Goal: Information Seeking & Learning: Learn about a topic

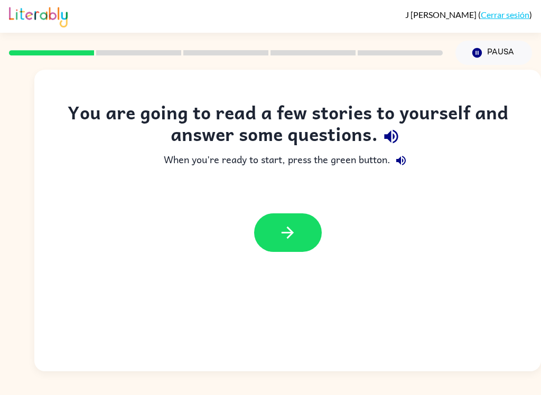
click at [315, 239] on button "button" at bounding box center [288, 232] width 68 height 39
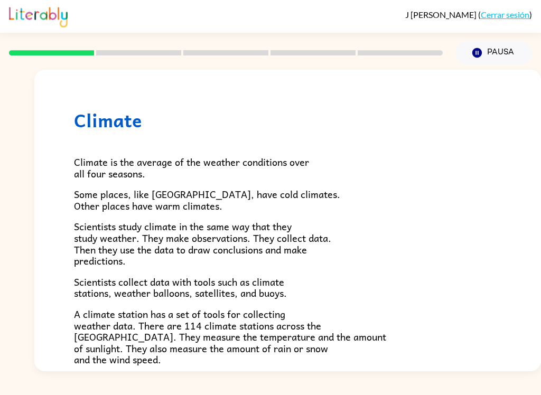
click at [412, 233] on p "Scientists study climate in the same way that they study weather. They make obs…" at bounding box center [287, 243] width 427 height 45
click at [324, 263] on p "Scientists study climate in the same way that they study weather. They make obs…" at bounding box center [287, 243] width 427 height 45
click at [274, 297] on span "Scientists collect data with tools such as climate stations, weather balloons, …" at bounding box center [180, 287] width 213 height 27
click at [293, 279] on p "Scientists collect data with tools such as climate stations, weather balloons, …" at bounding box center [287, 287] width 427 height 23
click at [297, 279] on p "Scientists collect data with tools such as climate stations, weather balloons, …" at bounding box center [287, 287] width 427 height 23
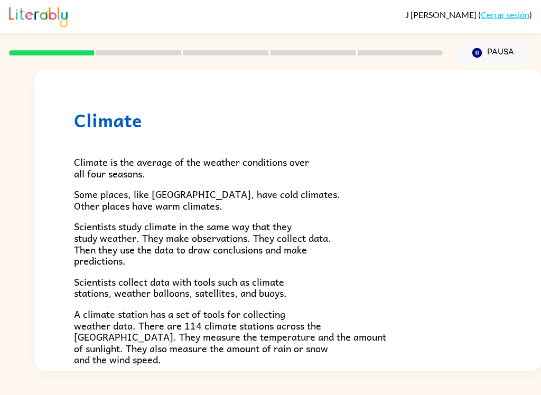
click at [301, 272] on div "Climate is the average of the weather conditions over all four seasons. Some pl…" at bounding box center [287, 347] width 427 height 432
click at [290, 229] on span "Scientists study climate in the same way that they study weather. They make obs…" at bounding box center [202, 244] width 257 height 50
click at [312, 226] on p "Scientists study climate in the same way that they study weather. They make obs…" at bounding box center [287, 243] width 427 height 45
click at [312, 225] on p "Scientists study climate in the same way that they study weather. They make obs…" at bounding box center [287, 243] width 427 height 45
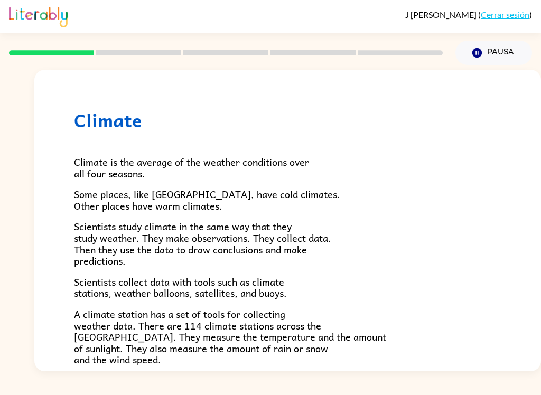
click at [317, 216] on div "Climate is the average of the weather conditions over all four seasons. Some pl…" at bounding box center [287, 347] width 427 height 432
click at [316, 216] on div "Climate is the average of the weather conditions over all four seasons. Some pl…" at bounding box center [287, 347] width 427 height 432
click at [321, 205] on p "Some places, like [GEOGRAPHIC_DATA], have cold climates. Other places have warm…" at bounding box center [287, 200] width 427 height 23
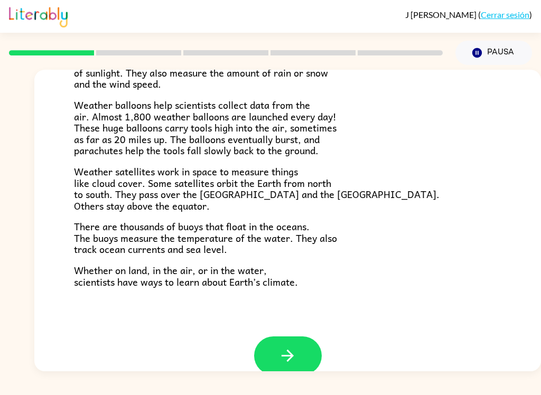
scroll to position [276, 0]
click at [288, 349] on icon "button" at bounding box center [288, 355] width 12 height 12
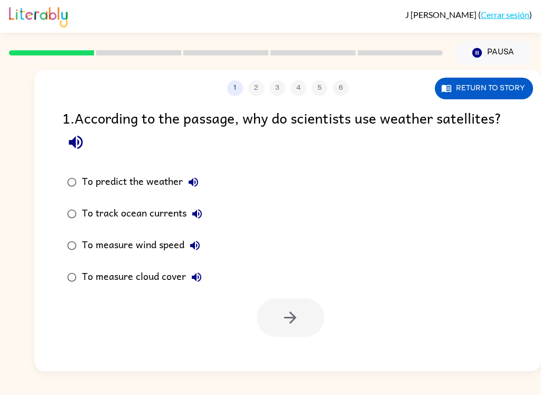
scroll to position [0, 0]
click at [89, 145] on button "button" at bounding box center [75, 142] width 27 height 27
click at [90, 147] on div "1 . According to the passage, why do scientists use weather satellites?" at bounding box center [287, 131] width 451 height 49
click at [497, 85] on button "Return to story" at bounding box center [484, 89] width 98 height 22
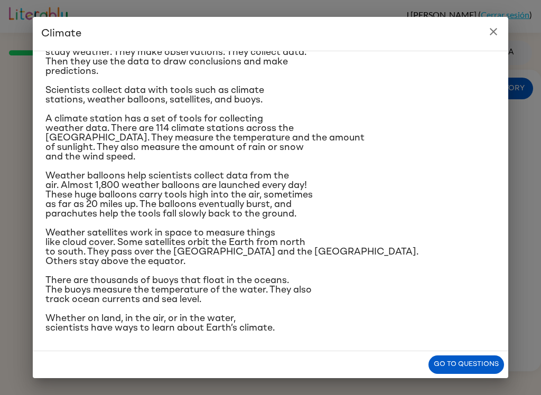
scroll to position [136, 0]
click at [494, 32] on icon "close" at bounding box center [493, 31] width 7 height 7
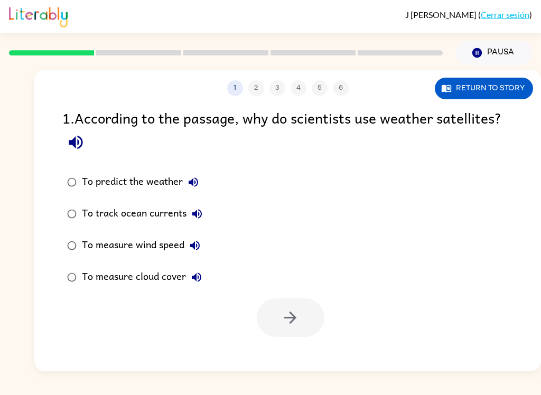
click at [511, 88] on button "Return to story" at bounding box center [484, 89] width 98 height 22
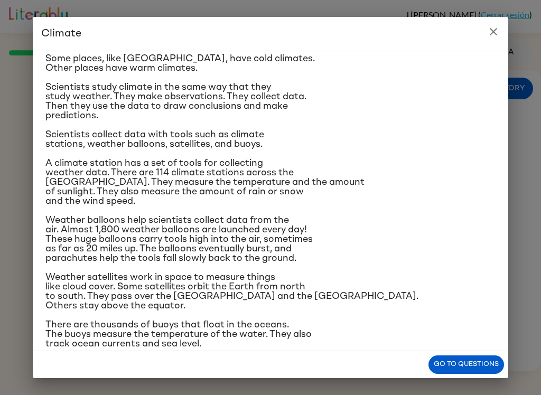
scroll to position [60, 0]
click at [509, 29] on div "Climate Climate is the average of the weather conditions over all four seasons.…" at bounding box center [270, 197] width 541 height 395
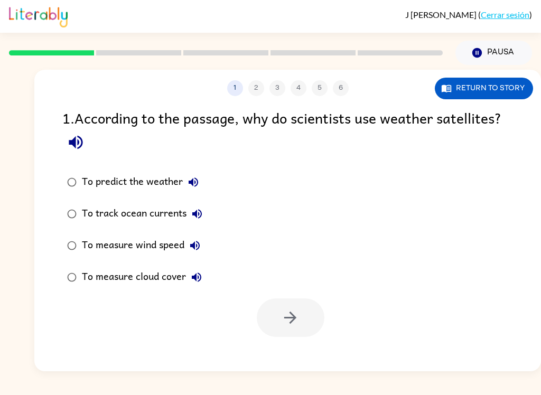
click at [87, 148] on button "button" at bounding box center [75, 142] width 27 height 27
click at [501, 87] on button "Return to story" at bounding box center [484, 89] width 98 height 22
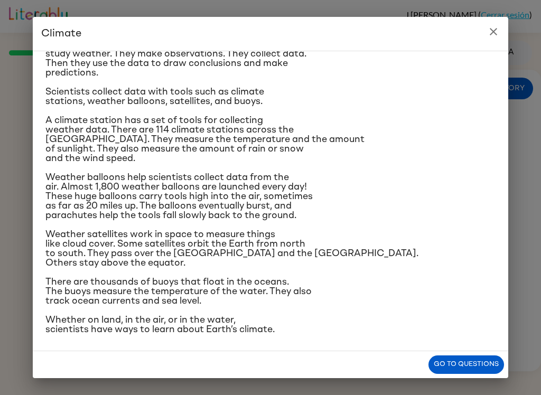
scroll to position [108, 0]
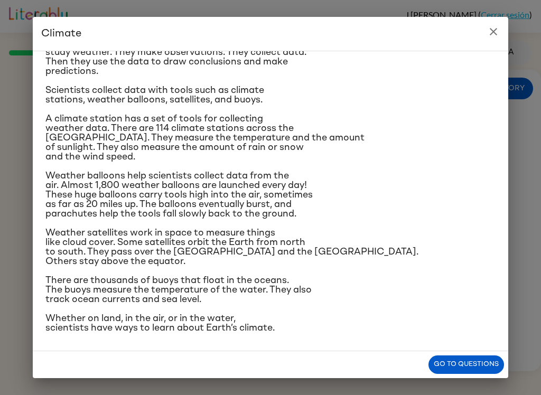
click at [498, 20] on h2 "Climate" at bounding box center [270, 34] width 475 height 34
click at [499, 29] on icon "close" at bounding box center [493, 31] width 13 height 13
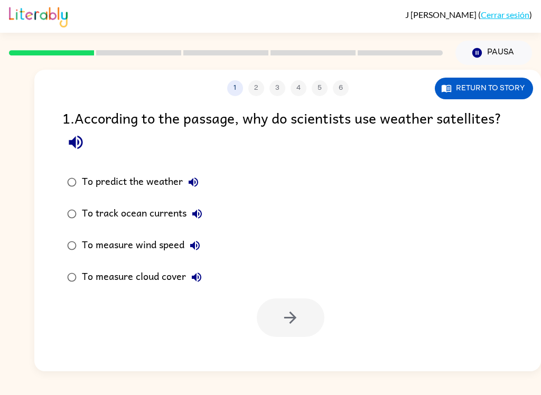
click at [193, 284] on icon "button" at bounding box center [196, 277] width 13 height 13
click at [59, 283] on label "To measure cloud cover" at bounding box center [135, 277] width 156 height 32
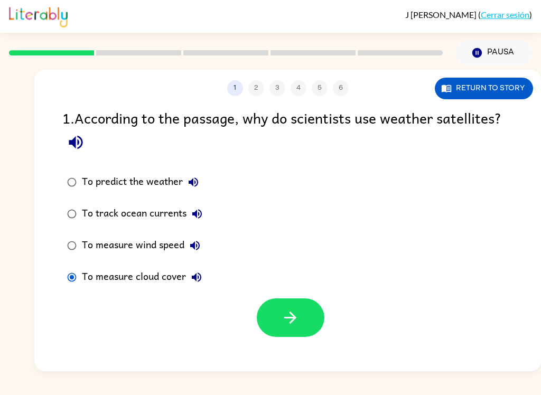
click at [313, 318] on button "button" at bounding box center [291, 317] width 68 height 39
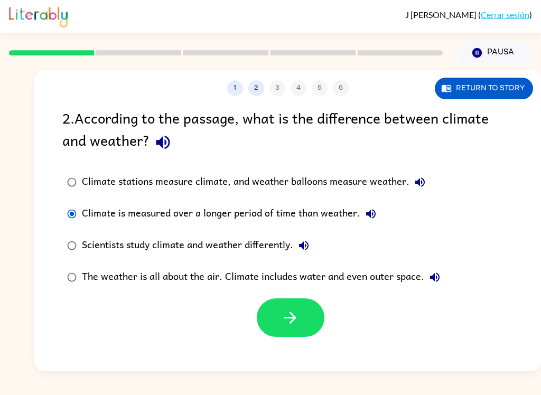
click at [299, 313] on icon "button" at bounding box center [290, 318] width 18 height 18
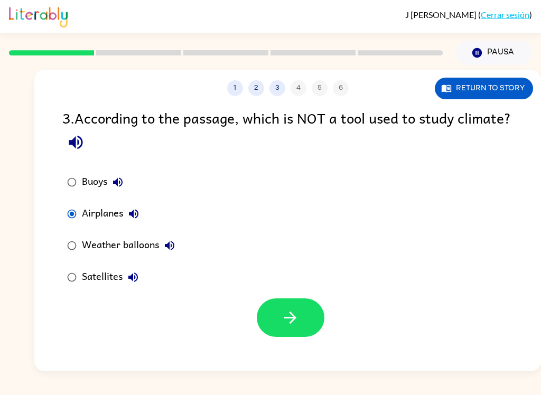
click at [295, 321] on icon "button" at bounding box center [290, 318] width 18 height 18
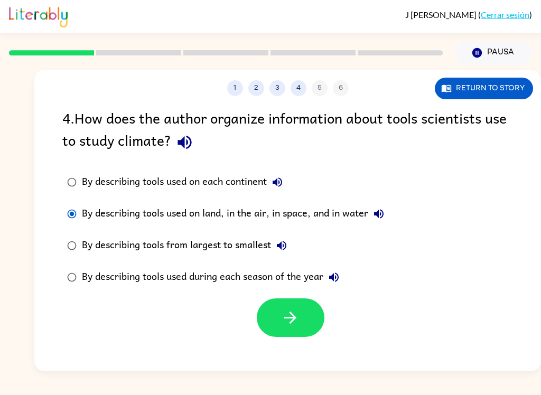
click at [309, 304] on button "button" at bounding box center [291, 317] width 68 height 39
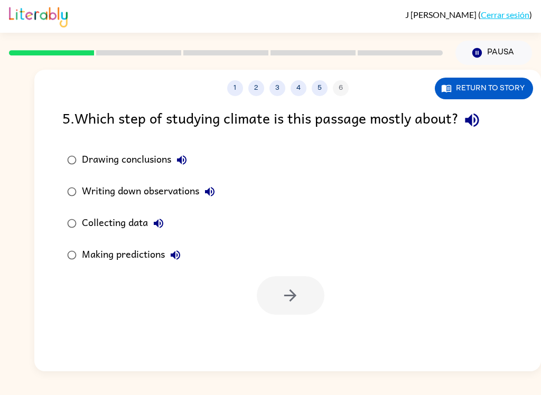
click at [108, 197] on div "Writing down observations" at bounding box center [151, 191] width 138 height 21
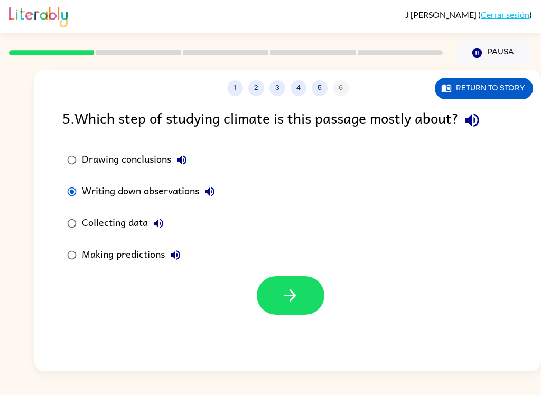
click at [302, 302] on button "button" at bounding box center [291, 295] width 68 height 39
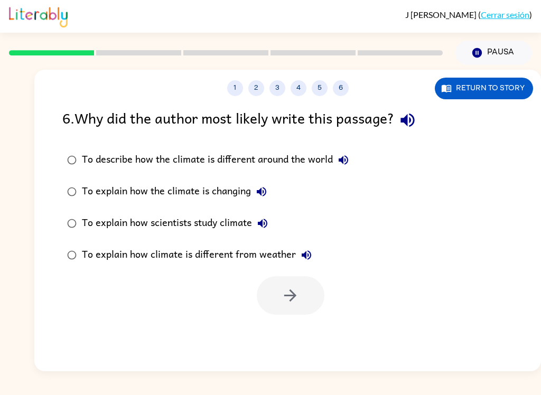
click at [202, 220] on div "To explain how scientists study climate" at bounding box center [177, 223] width 191 height 21
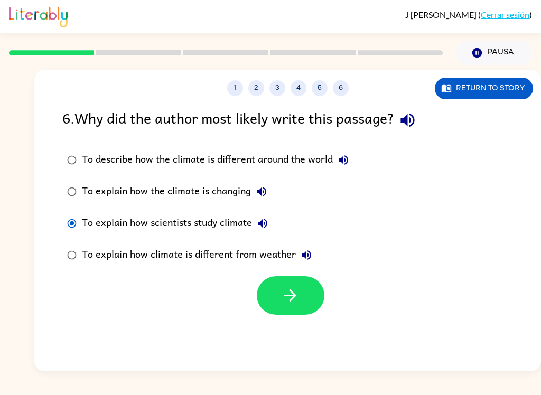
click at [319, 309] on button "button" at bounding box center [291, 295] width 68 height 39
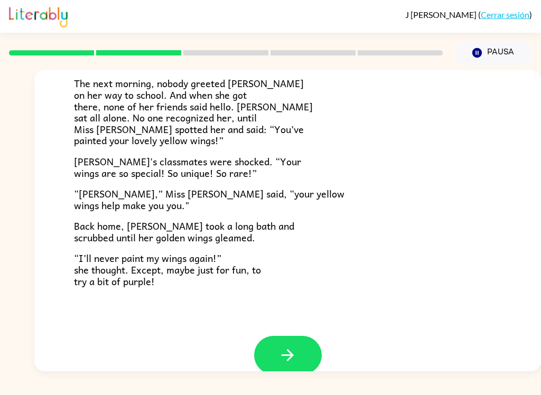
scroll to position [277, 0]
click at [292, 349] on icon "button" at bounding box center [287, 354] width 18 height 18
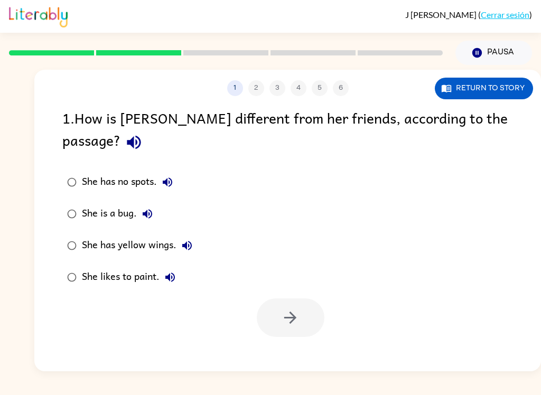
scroll to position [0, 0]
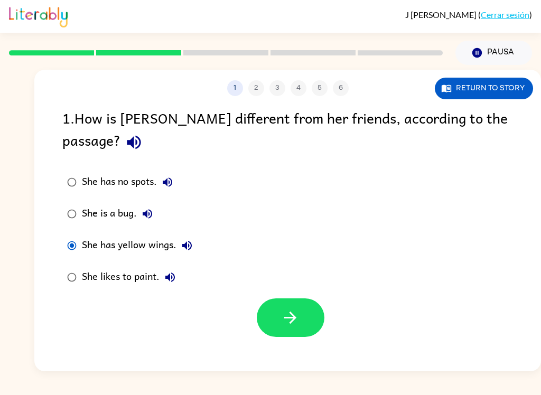
click at [282, 309] on icon "button" at bounding box center [290, 318] width 18 height 18
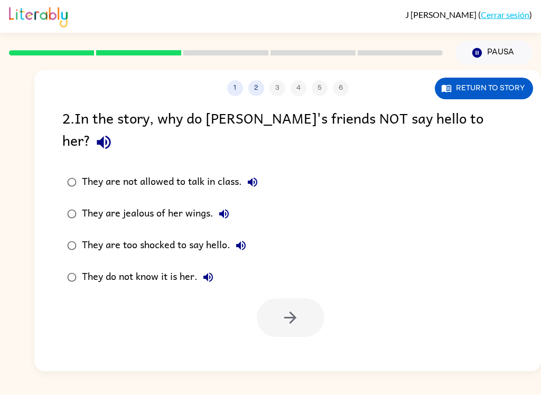
click at [70, 238] on label "They are too shocked to say hello." at bounding box center [163, 246] width 212 height 32
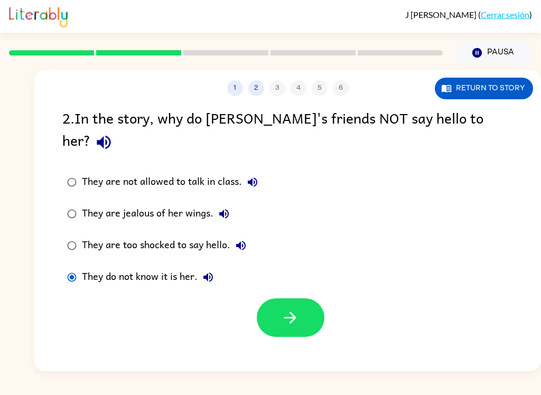
click at [298, 309] on icon "button" at bounding box center [290, 318] width 18 height 18
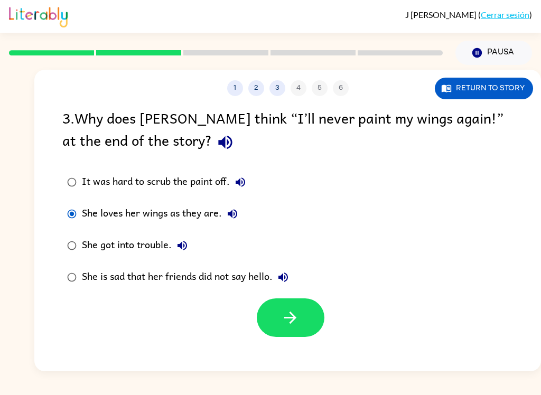
click at [258, 303] on div at bounding box center [291, 317] width 68 height 39
click at [269, 313] on button "button" at bounding box center [291, 317] width 68 height 39
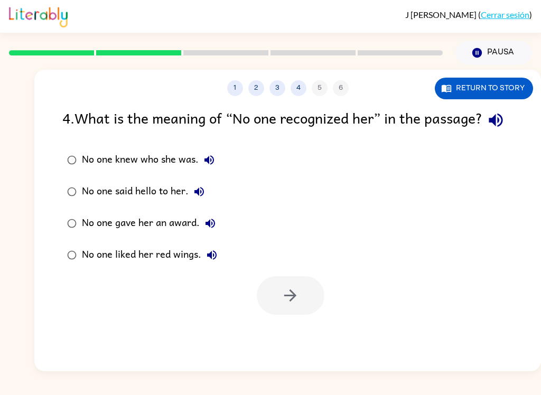
click at [97, 171] on div "No one knew who she was." at bounding box center [151, 159] width 138 height 21
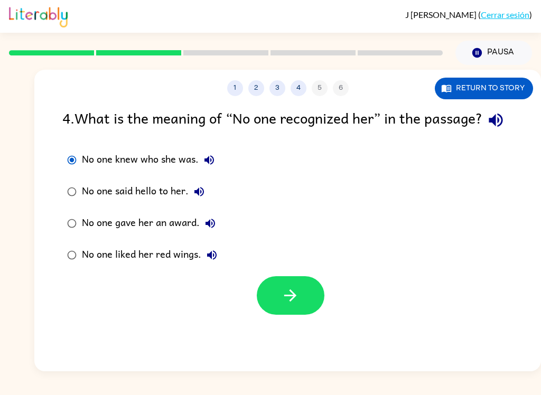
click at [283, 307] on button "button" at bounding box center [291, 295] width 68 height 39
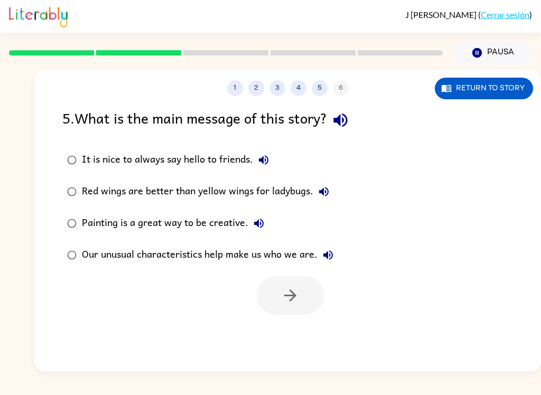
click at [72, 271] on label "Our unusual characteristics help make us who we are." at bounding box center [200, 255] width 287 height 32
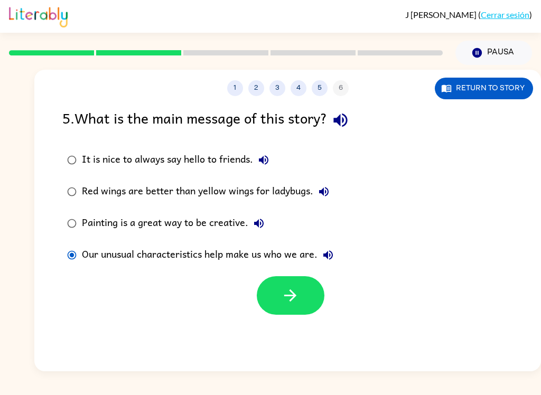
click at [278, 300] on button "button" at bounding box center [291, 295] width 68 height 39
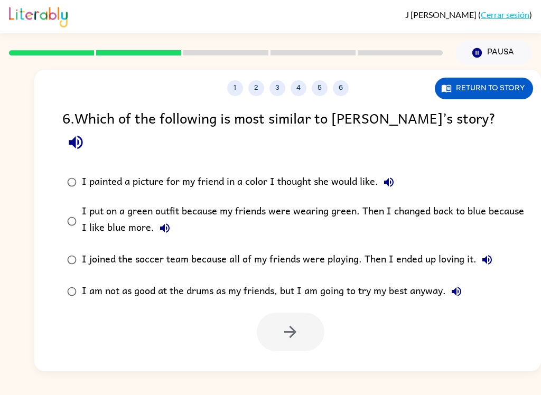
click at [302, 249] on div "I joined the soccer team because all of my friends were playing. Then I ended u…" at bounding box center [290, 259] width 416 height 21
click at [295, 323] on icon "button" at bounding box center [290, 332] width 18 height 18
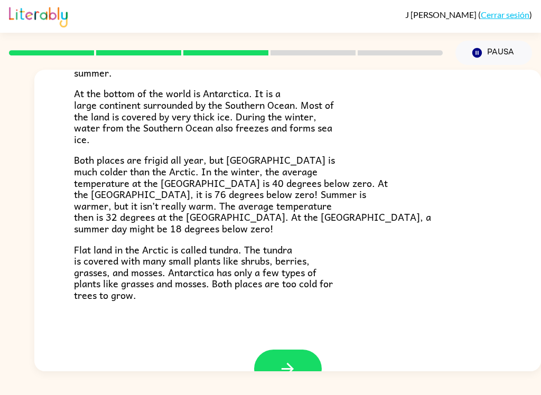
scroll to position [201, 0]
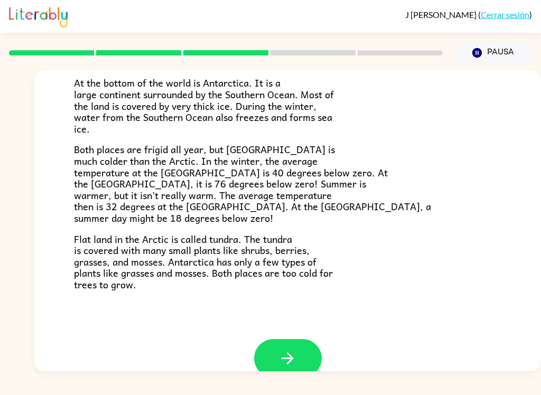
click at [305, 342] on button "button" at bounding box center [288, 358] width 68 height 39
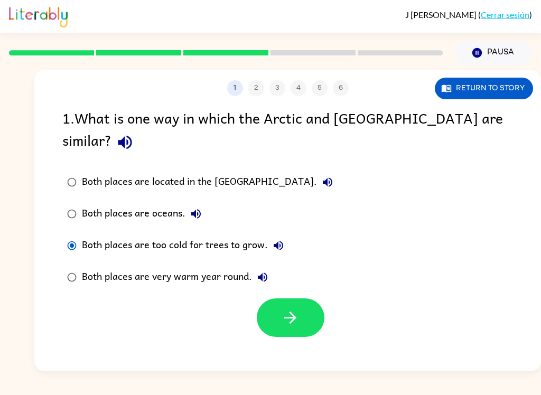
click at [297, 307] on button "button" at bounding box center [291, 317] width 68 height 39
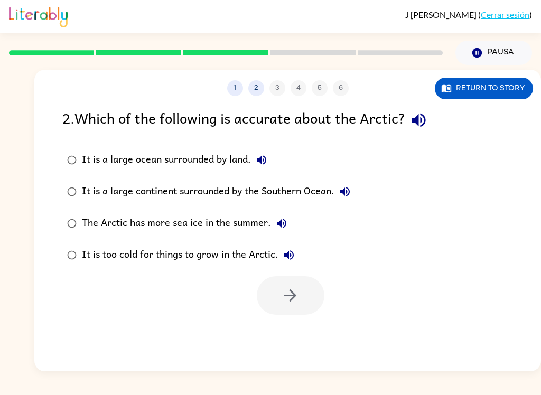
click at [91, 193] on div "It is a large continent surrounded by the Southern Ocean." at bounding box center [219, 191] width 274 height 21
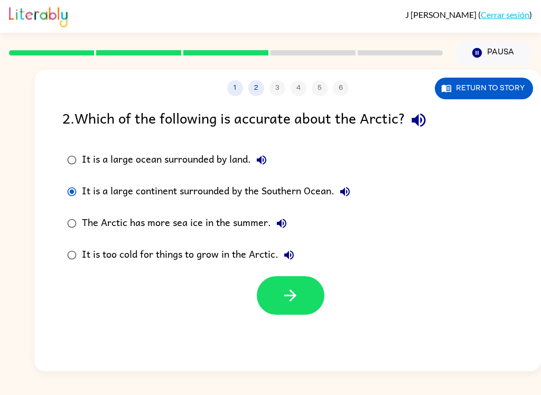
click at [240, 78] on div "1 2 3 4 5 6 Return to story" at bounding box center [287, 83] width 507 height 26
click at [482, 89] on button "Return to story" at bounding box center [484, 89] width 98 height 22
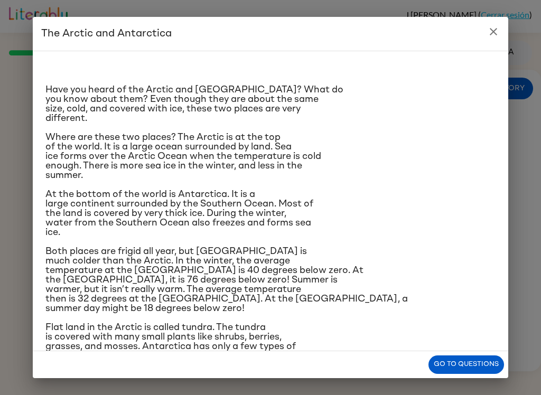
click at [502, 29] on button "close" at bounding box center [493, 31] width 21 height 21
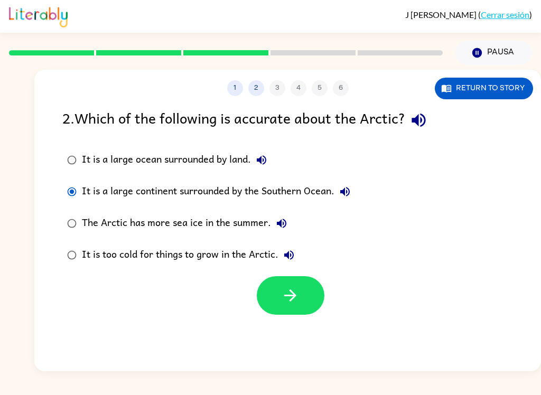
click at [82, 147] on label "It is a large ocean surrounded by land." at bounding box center [209, 160] width 304 height 32
click at [281, 285] on button "button" at bounding box center [291, 295] width 68 height 39
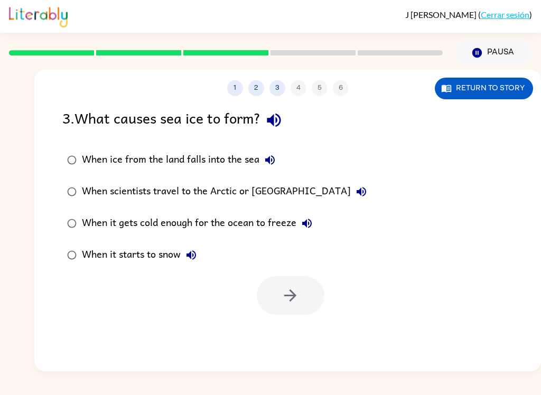
click at [96, 234] on div "When it gets cold enough for the ocean to freeze" at bounding box center [200, 223] width 236 height 21
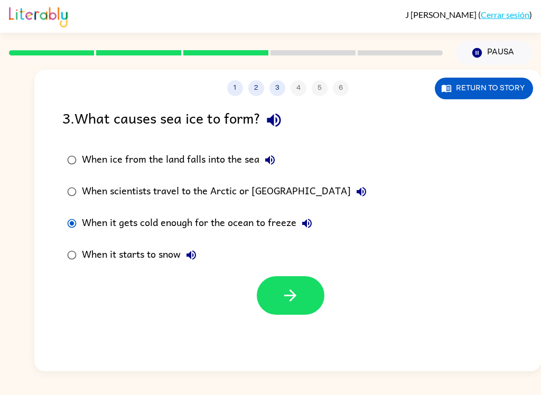
click at [322, 287] on button "button" at bounding box center [291, 295] width 68 height 39
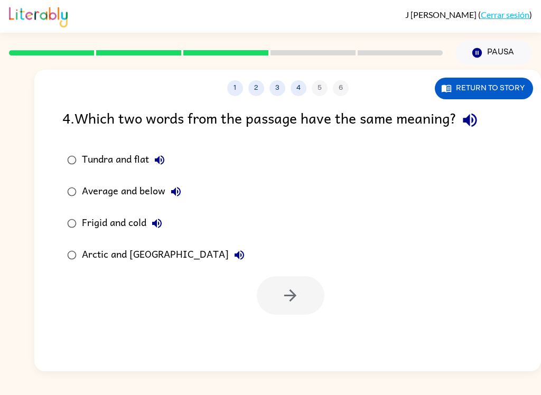
click at [93, 229] on div "Frigid and cold" at bounding box center [125, 223] width 86 height 21
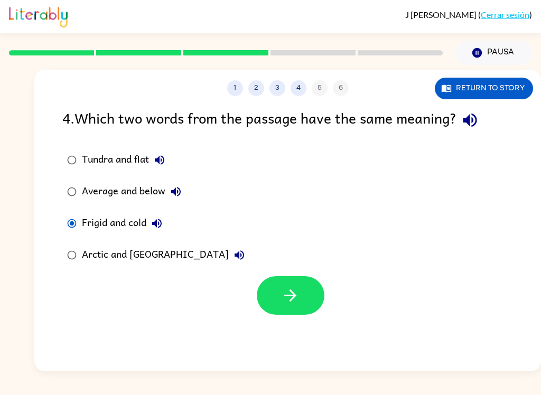
click at [271, 299] on button "button" at bounding box center [291, 295] width 68 height 39
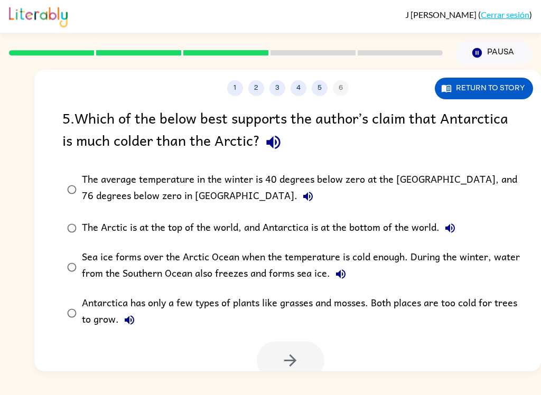
click at [106, 199] on div "The average temperature in the winter is 40 degrees below zero at the [GEOGRAPH…" at bounding box center [304, 189] width 445 height 35
click at [292, 364] on icon "button" at bounding box center [290, 360] width 18 height 18
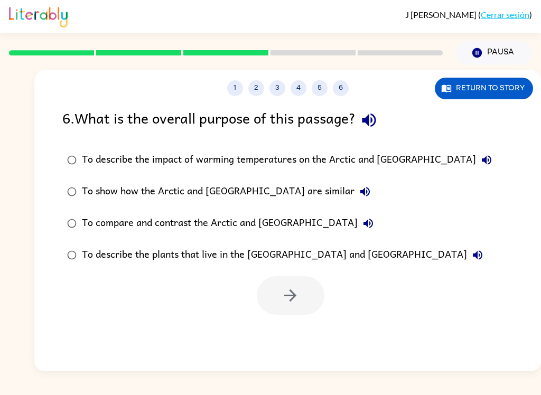
click at [96, 230] on div "To compare and contrast the Arctic and [GEOGRAPHIC_DATA]" at bounding box center [230, 223] width 297 height 21
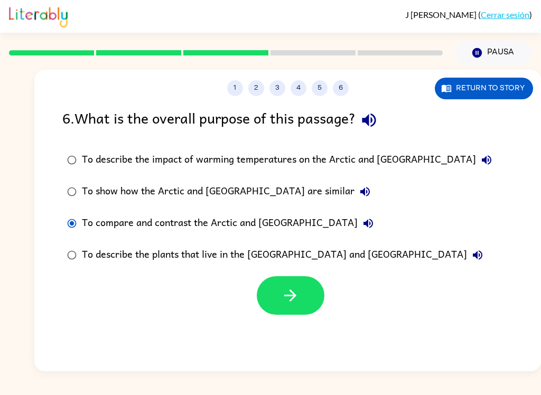
click at [41, 272] on div at bounding box center [287, 293] width 507 height 44
click at [296, 293] on icon "button" at bounding box center [290, 295] width 18 height 18
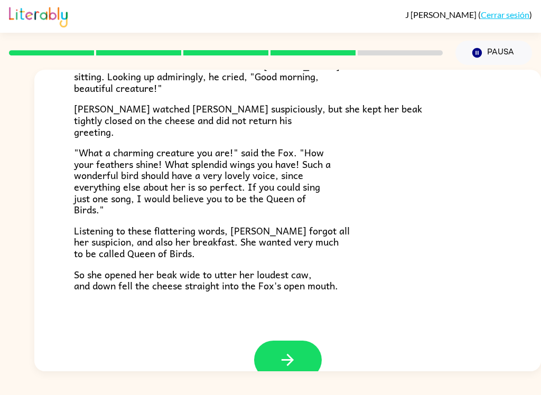
scroll to position [185, 0]
click at [309, 343] on button "button" at bounding box center [288, 359] width 68 height 39
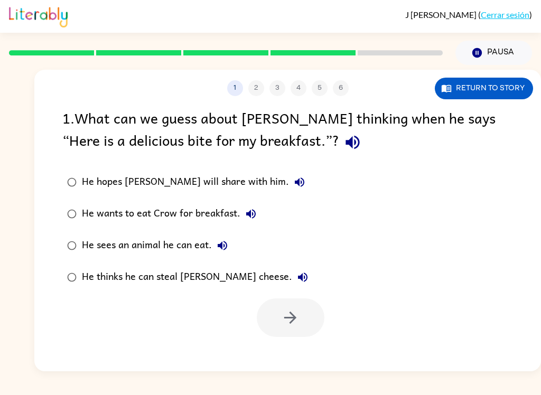
scroll to position [0, 0]
click at [89, 287] on div "He thinks he can steal [PERSON_NAME] cheese." at bounding box center [197, 277] width 231 height 21
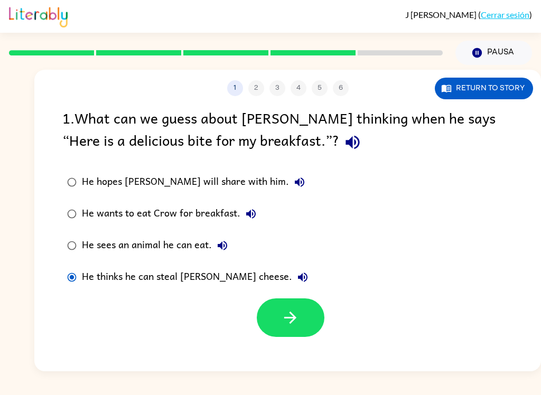
click at [472, 98] on button "Return to story" at bounding box center [484, 89] width 98 height 22
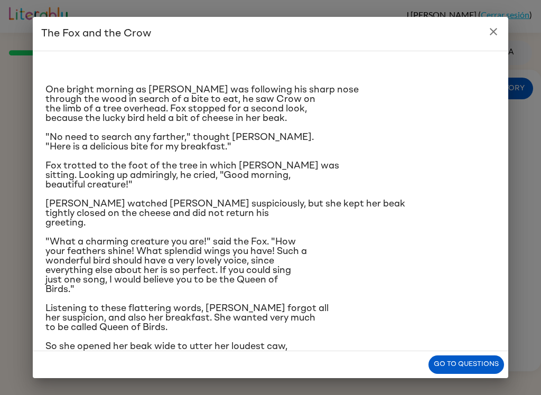
click at [496, 25] on button "close" at bounding box center [493, 31] width 21 height 21
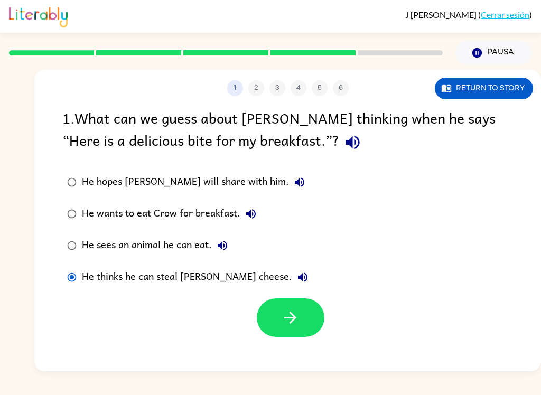
click at [273, 337] on button "button" at bounding box center [291, 317] width 68 height 39
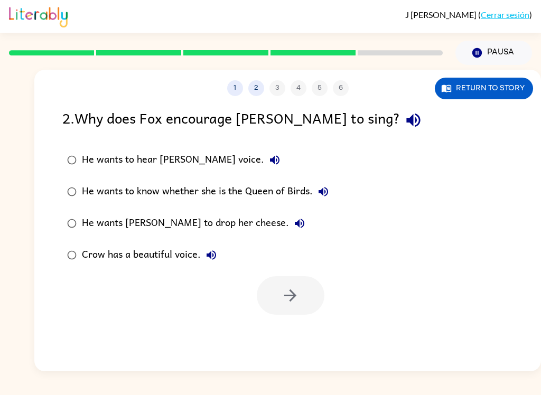
click at [207, 231] on div "He wants [PERSON_NAME] to drop her cheese." at bounding box center [196, 223] width 228 height 21
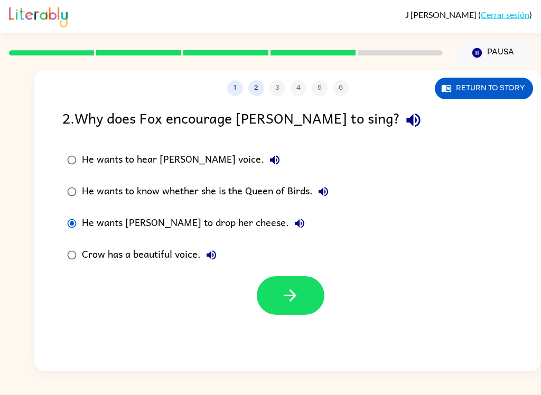
click at [277, 294] on button "button" at bounding box center [291, 295] width 68 height 39
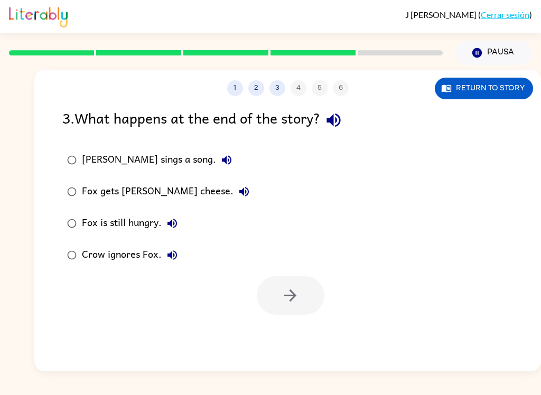
click at [142, 184] on div "Fox gets [PERSON_NAME] cheese." at bounding box center [168, 191] width 173 height 21
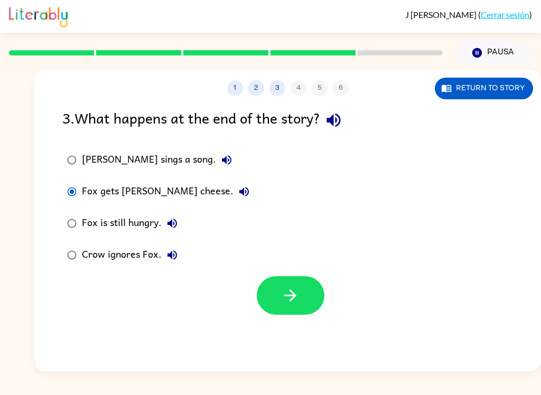
click at [268, 313] on button "button" at bounding box center [291, 295] width 68 height 39
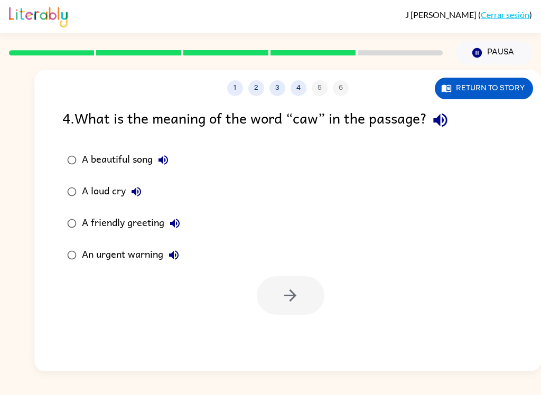
click at [106, 163] on div "A beautiful song" at bounding box center [128, 159] width 92 height 21
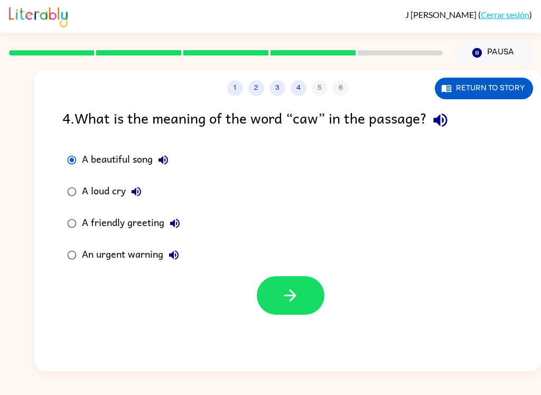
click at [289, 304] on icon "button" at bounding box center [290, 295] width 18 height 18
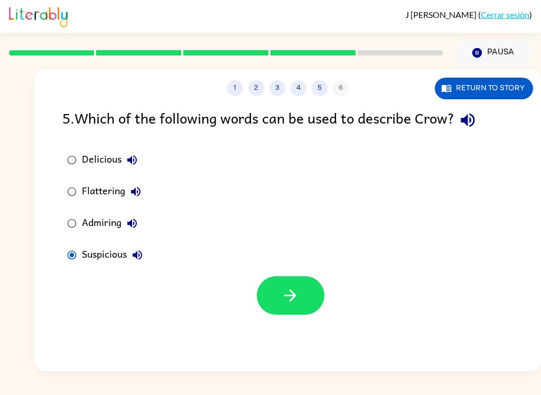
click at [289, 311] on button "button" at bounding box center [291, 295] width 68 height 39
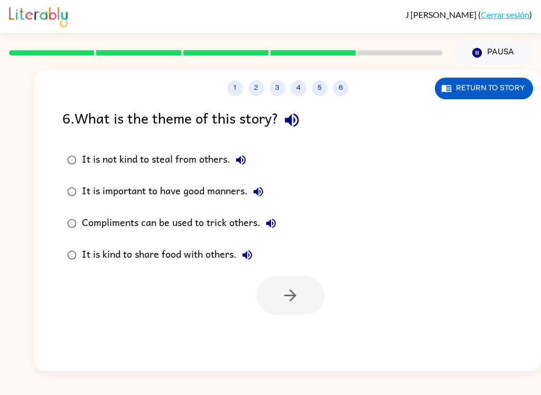
click at [113, 218] on div "Compliments can be used to trick others." at bounding box center [182, 223] width 200 height 21
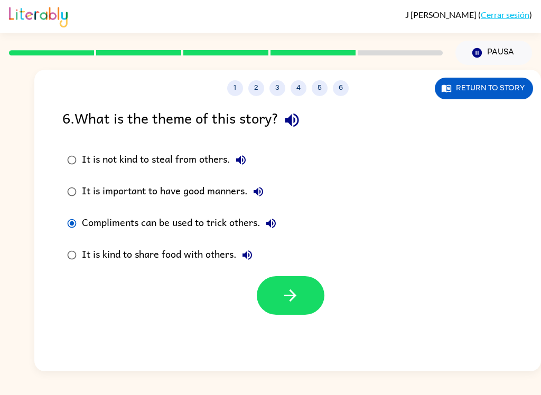
click at [290, 303] on icon "button" at bounding box center [290, 295] width 18 height 18
